Goal: Find specific page/section: Find specific page/section

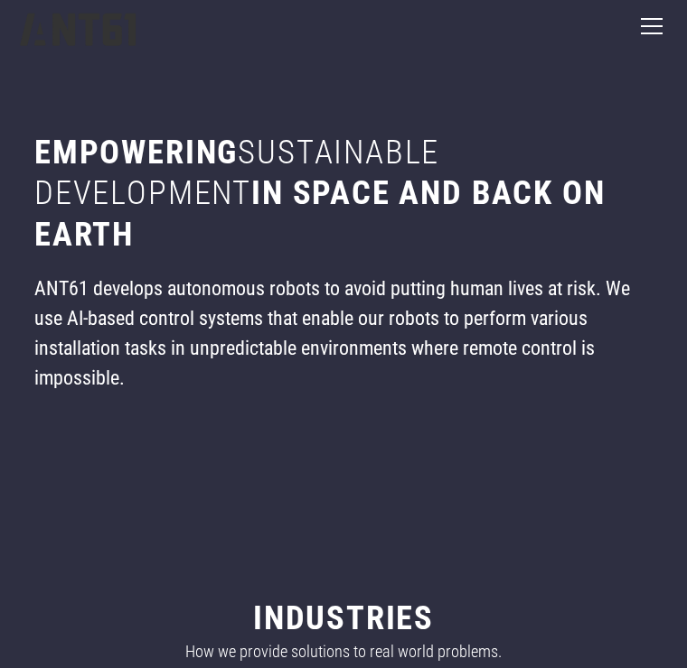
click at [655, 30] on div "menu" at bounding box center [651, 26] width 43 height 43
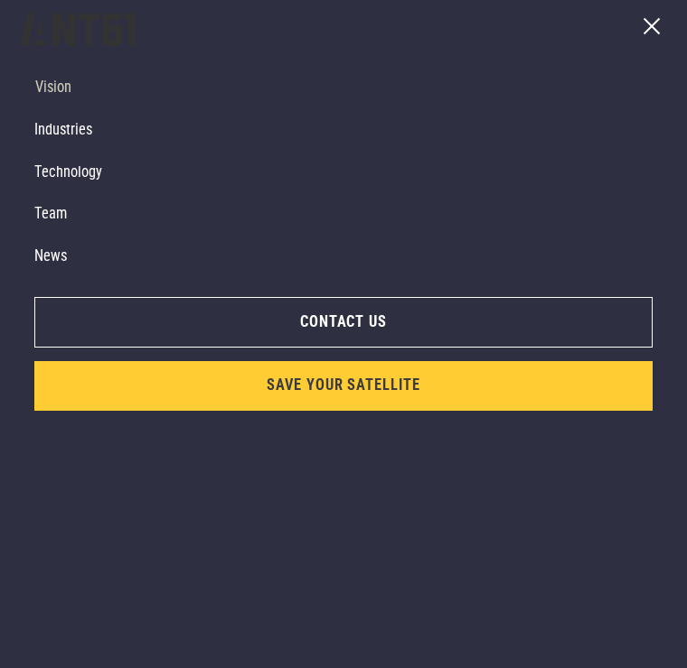
click at [50, 216] on link "Team" at bounding box center [330, 214] width 592 height 42
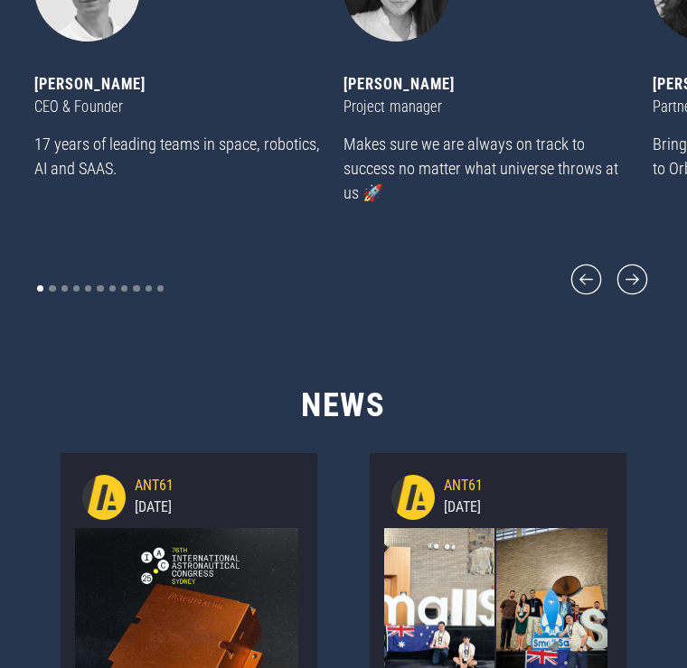
scroll to position [6757, 0]
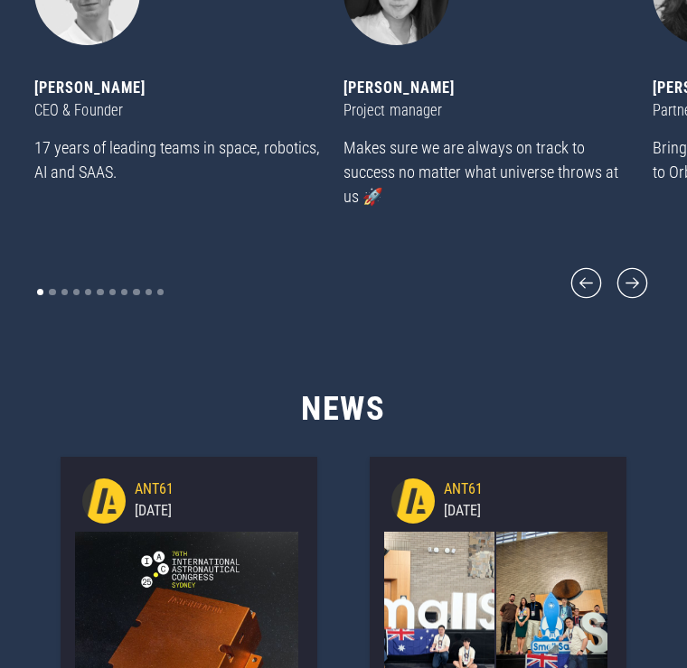
click at [644, 304] on icon "next slide" at bounding box center [632, 285] width 40 height 40
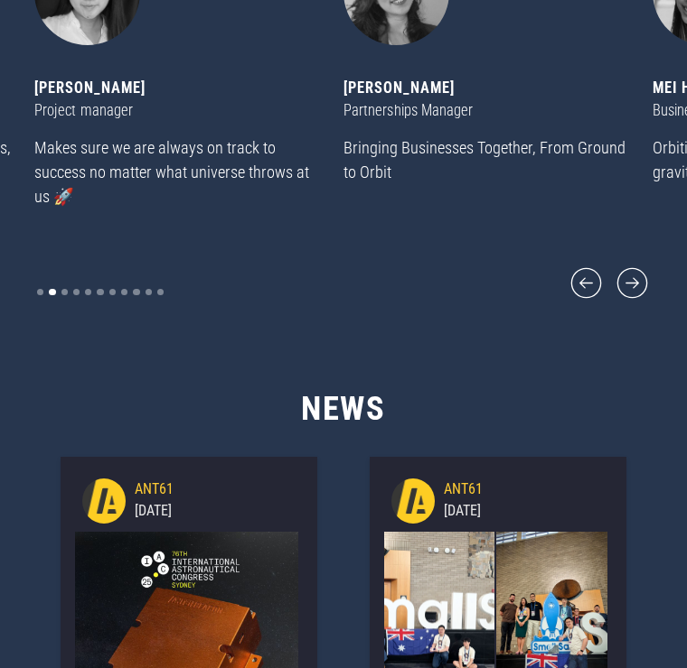
click at [645, 304] on icon "next slide" at bounding box center [632, 284] width 40 height 40
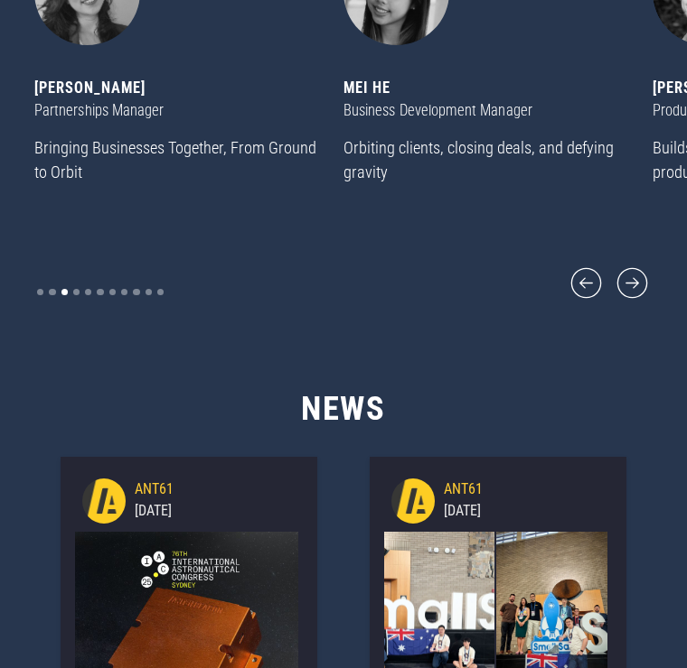
click at [633, 304] on icon "next slide" at bounding box center [632, 284] width 40 height 40
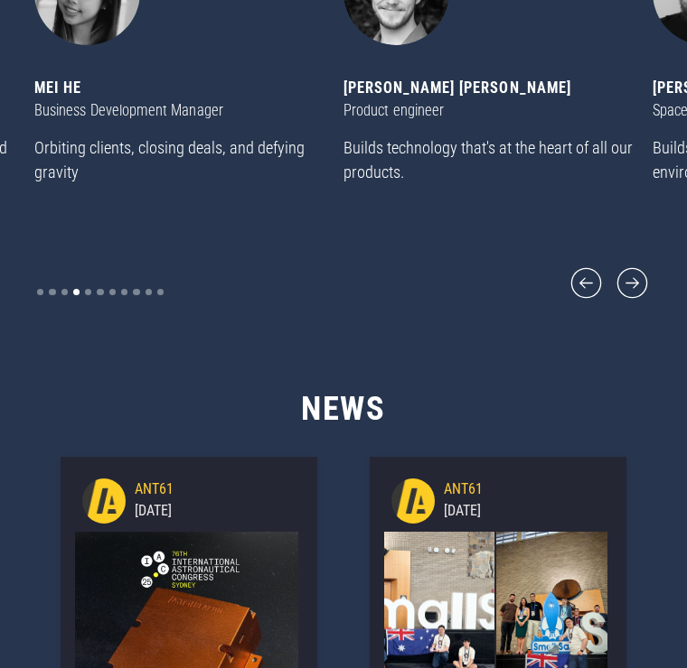
click at [640, 304] on icon "next slide" at bounding box center [632, 284] width 40 height 40
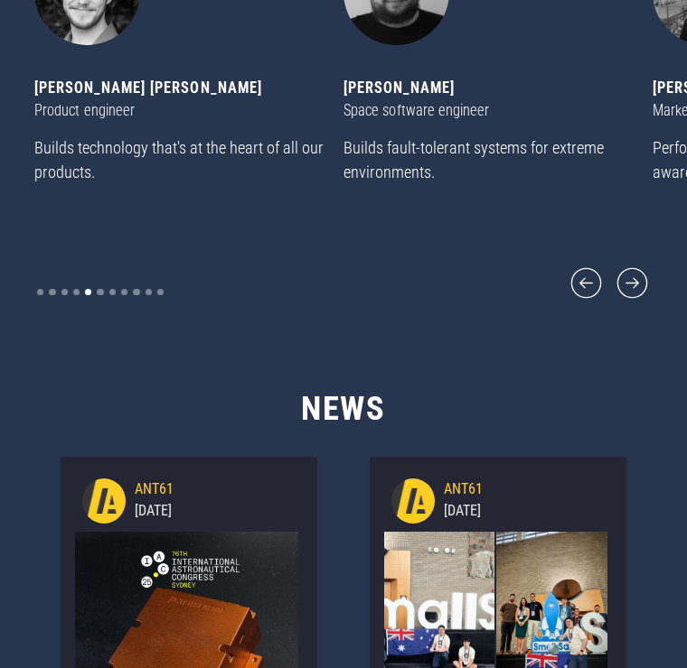
click at [634, 298] on icon "next slide" at bounding box center [632, 282] width 31 height 31
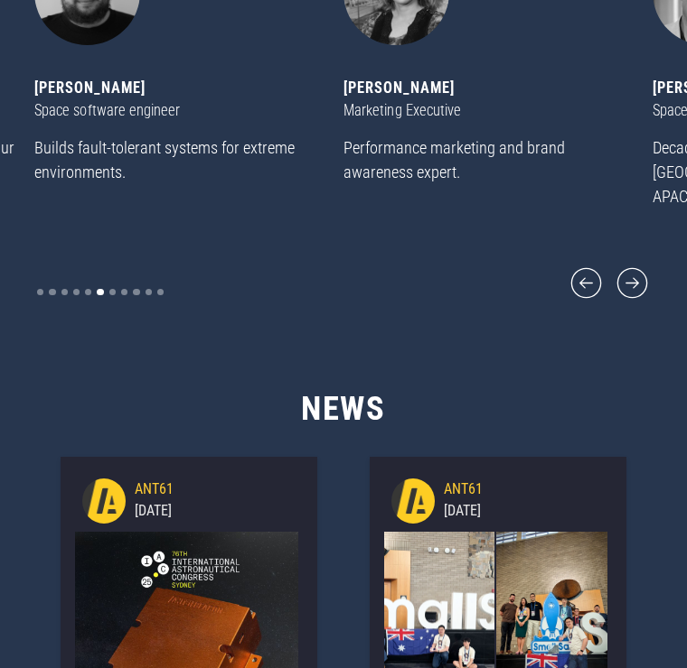
click at [640, 304] on icon "next slide" at bounding box center [632, 284] width 40 height 40
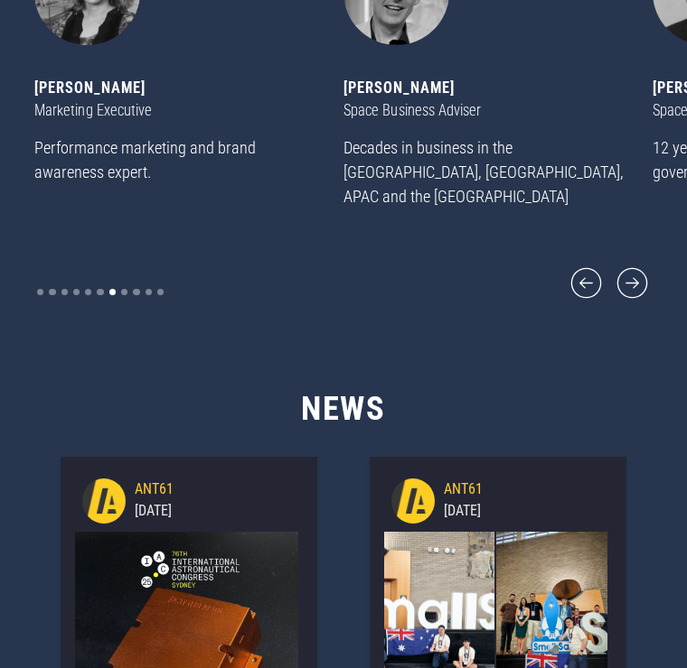
click at [636, 298] on icon "next slide" at bounding box center [632, 282] width 31 height 31
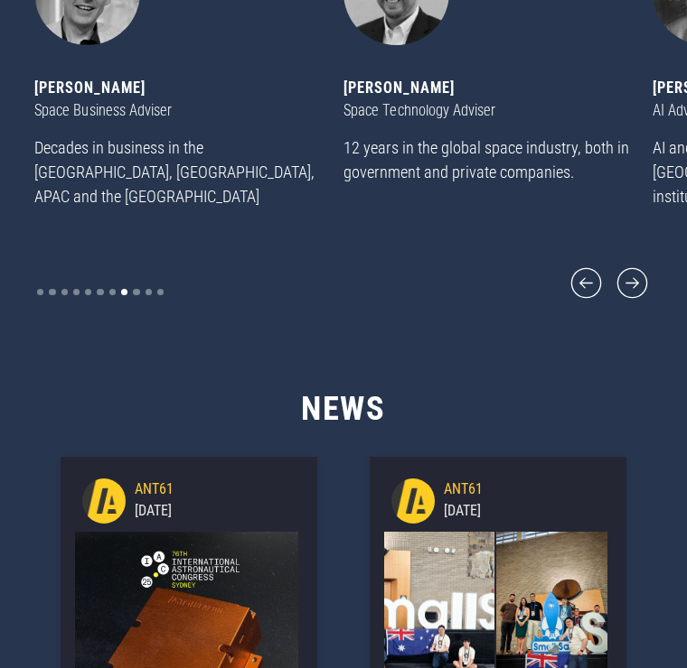
click at [639, 304] on icon "next slide" at bounding box center [632, 284] width 40 height 40
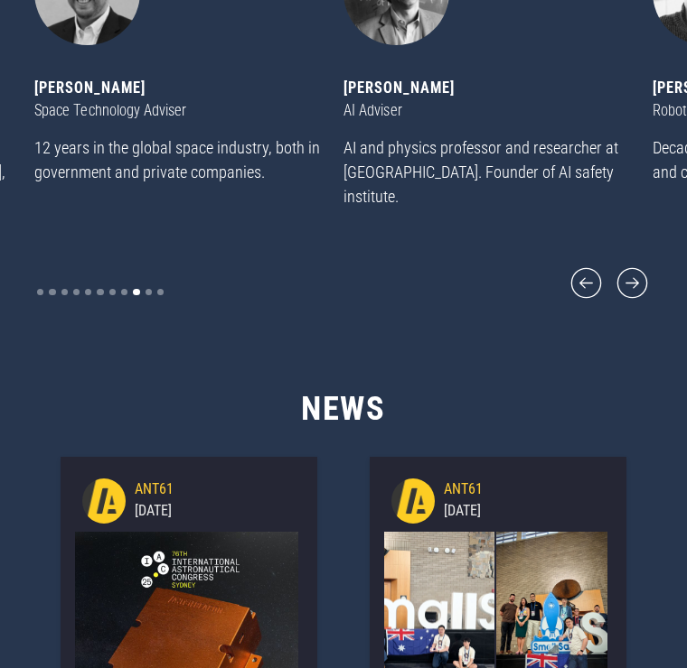
click at [636, 304] on icon "next slide" at bounding box center [632, 284] width 40 height 40
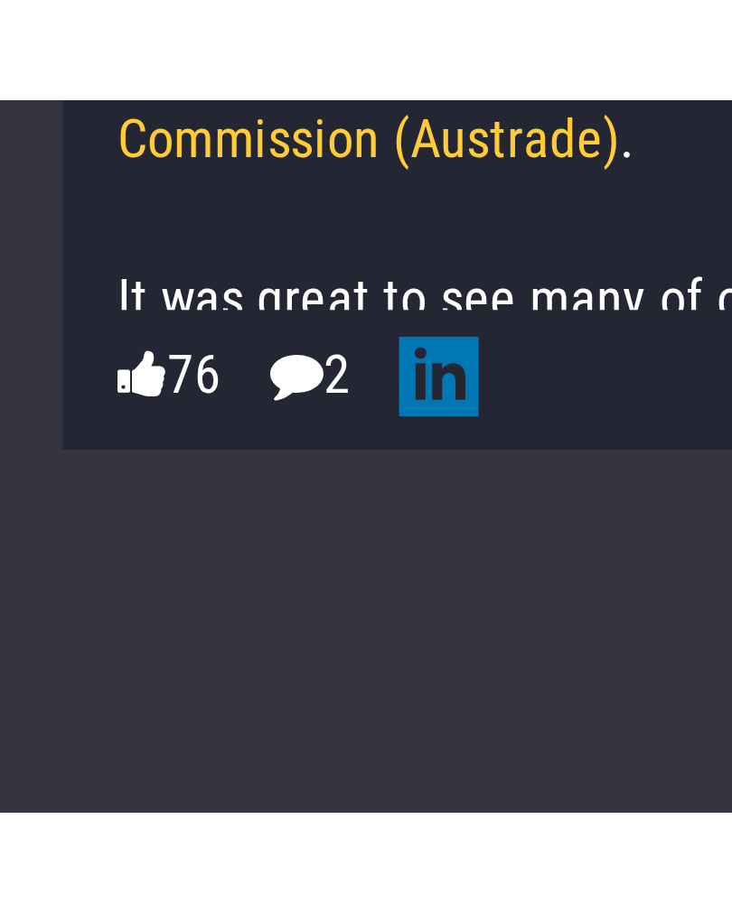
scroll to position [0, 0]
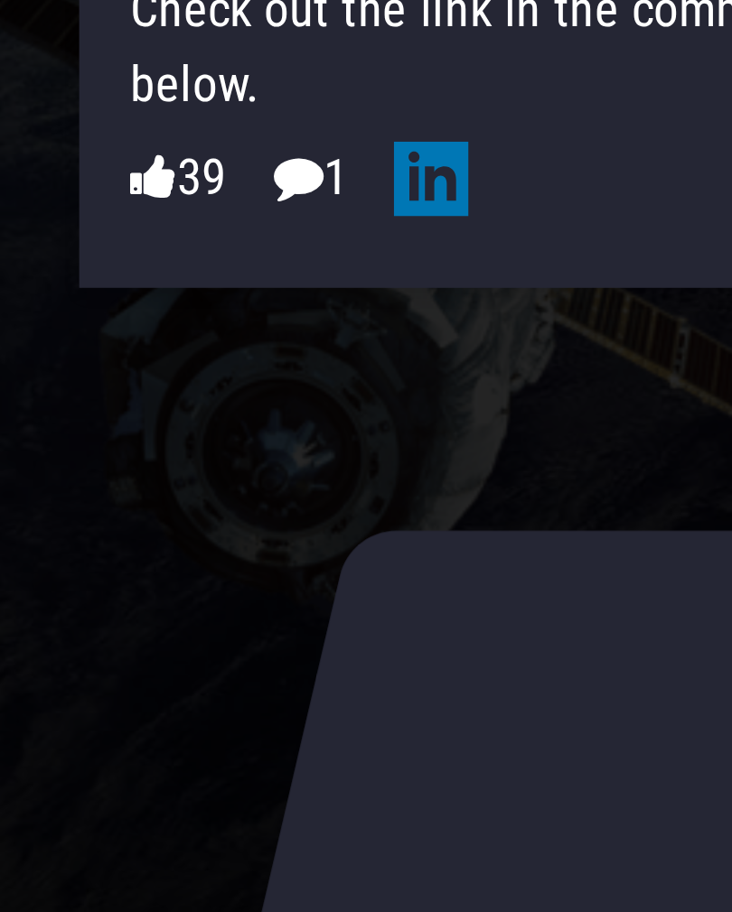
click at [509, 387] on span "" at bounding box center [528, 421] width 39 height 68
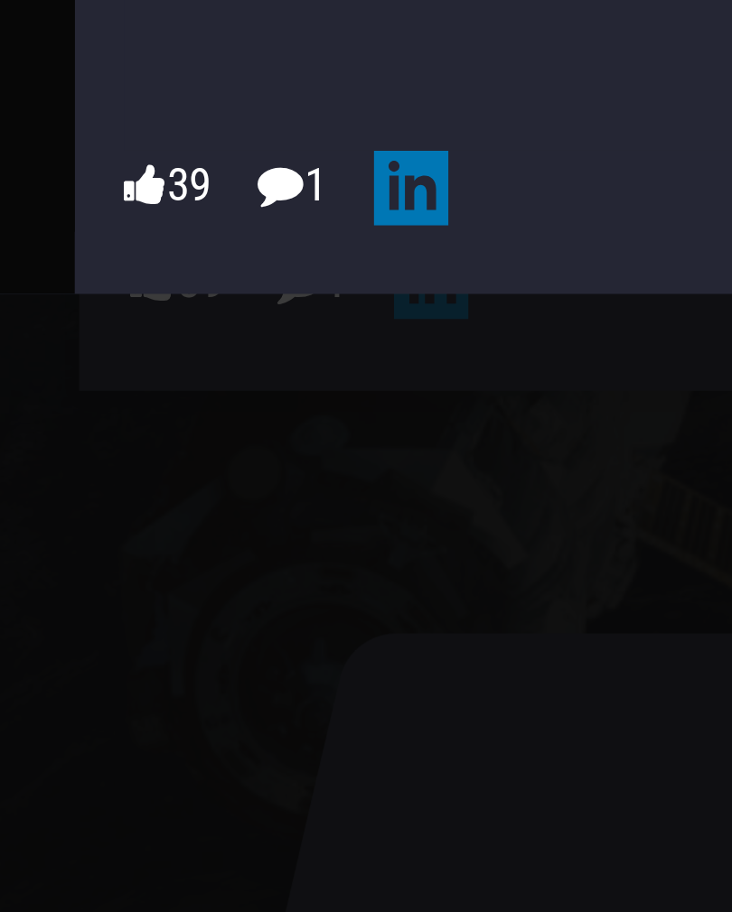
click at [478, 654] on icon at bounding box center [489, 665] width 22 height 22
